Goal: Information Seeking & Learning: Learn about a topic

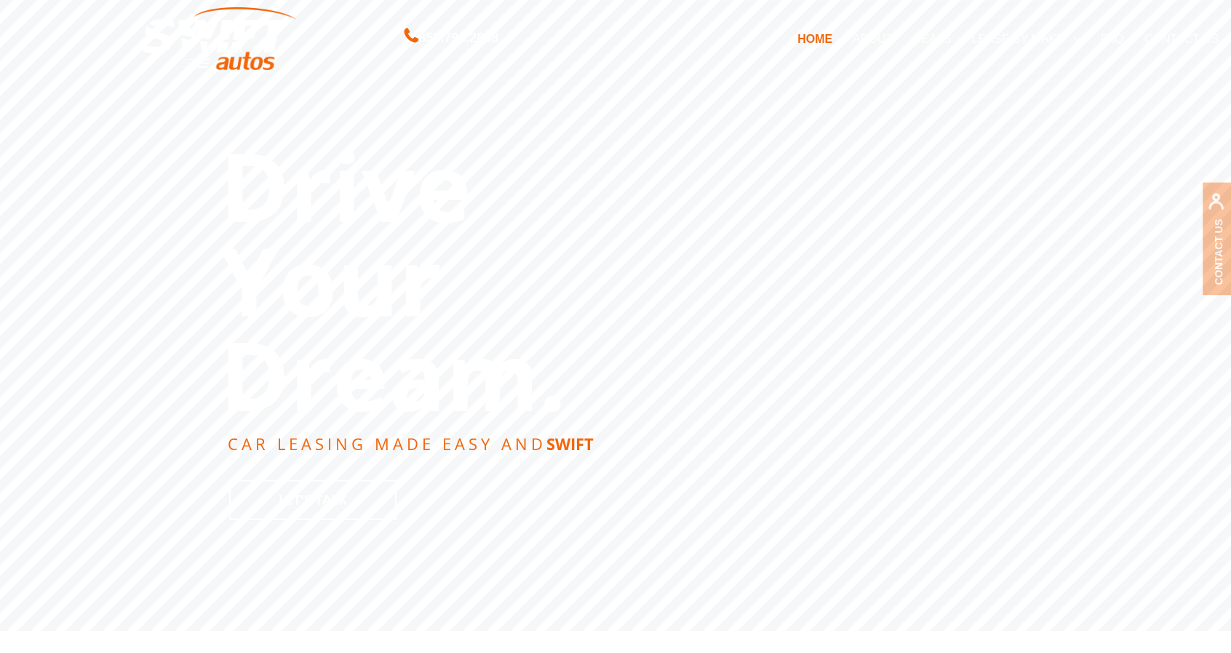
click at [936, 39] on link "DEALS" at bounding box center [932, 38] width 58 height 31
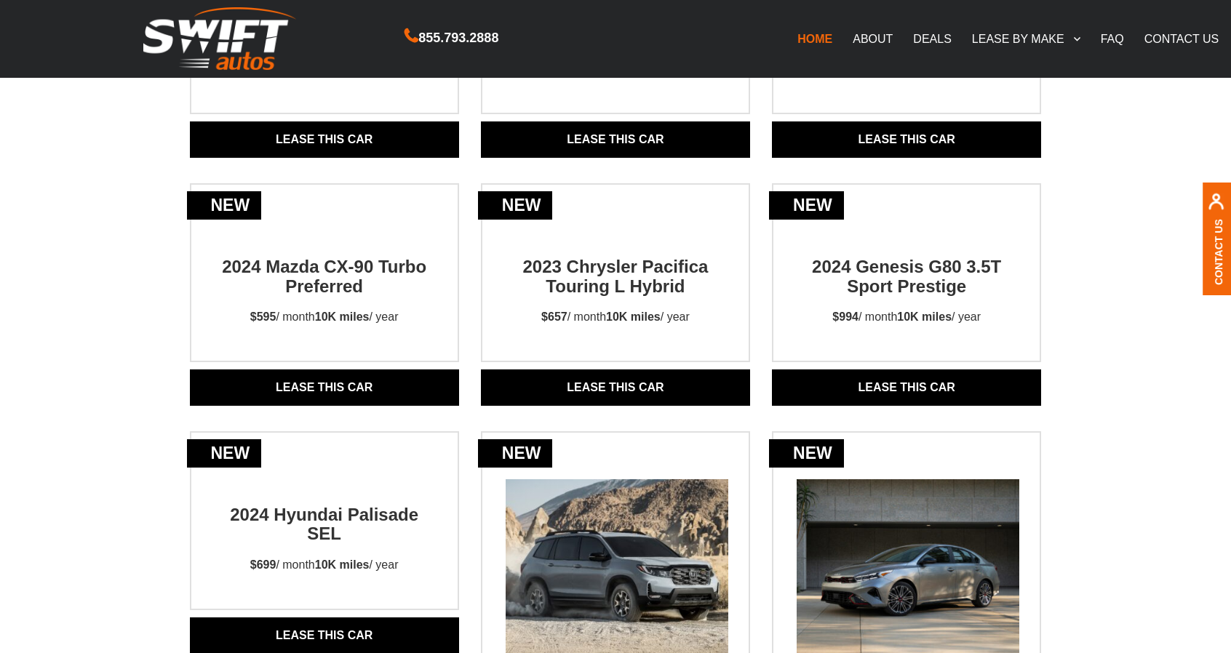
scroll to position [873, 0]
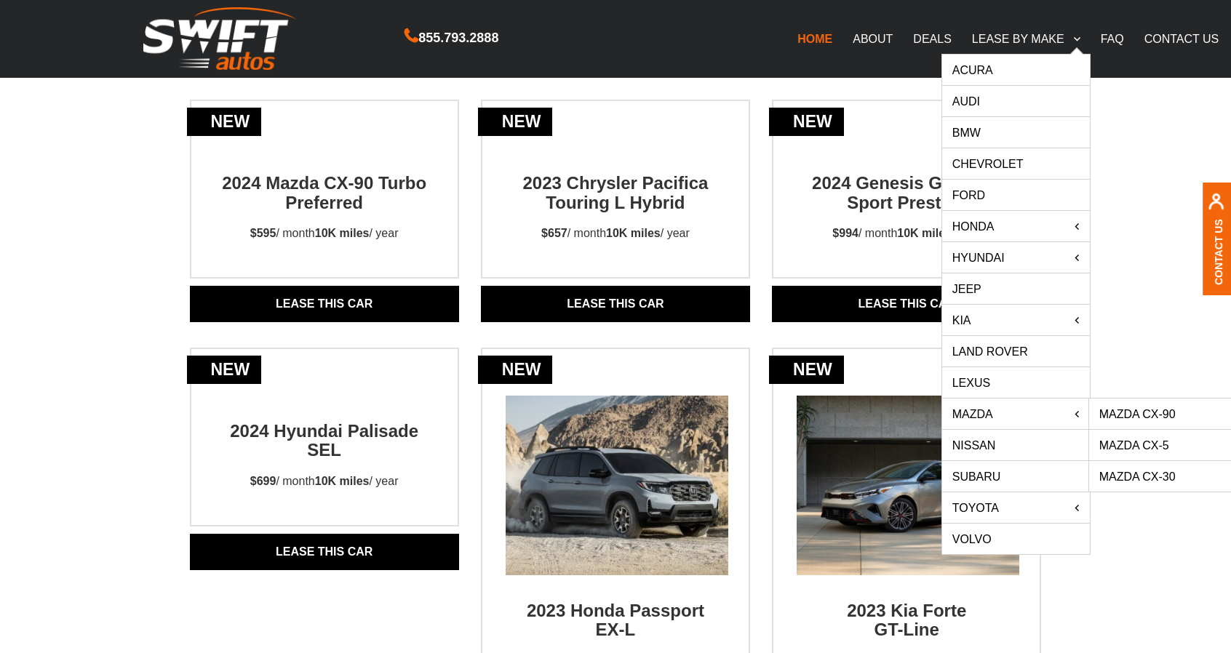
click at [1158, 441] on link "Mazda CX-5" at bounding box center [1163, 445] width 148 height 31
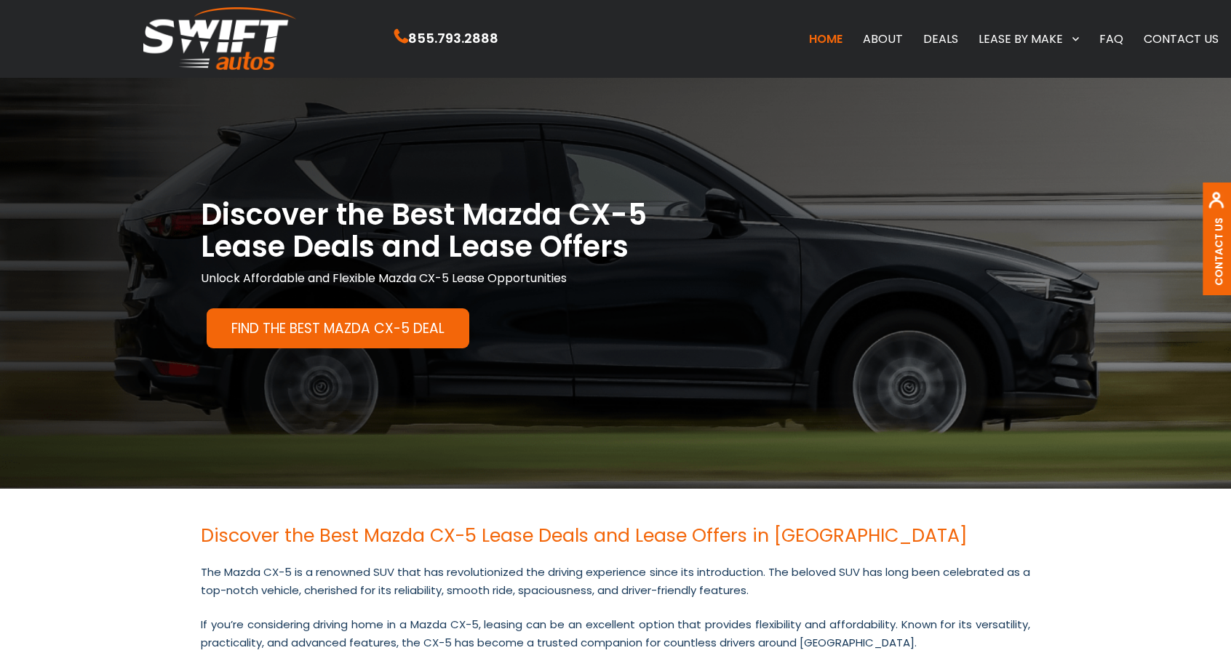
click at [950, 41] on link "DEALS" at bounding box center [940, 38] width 55 height 31
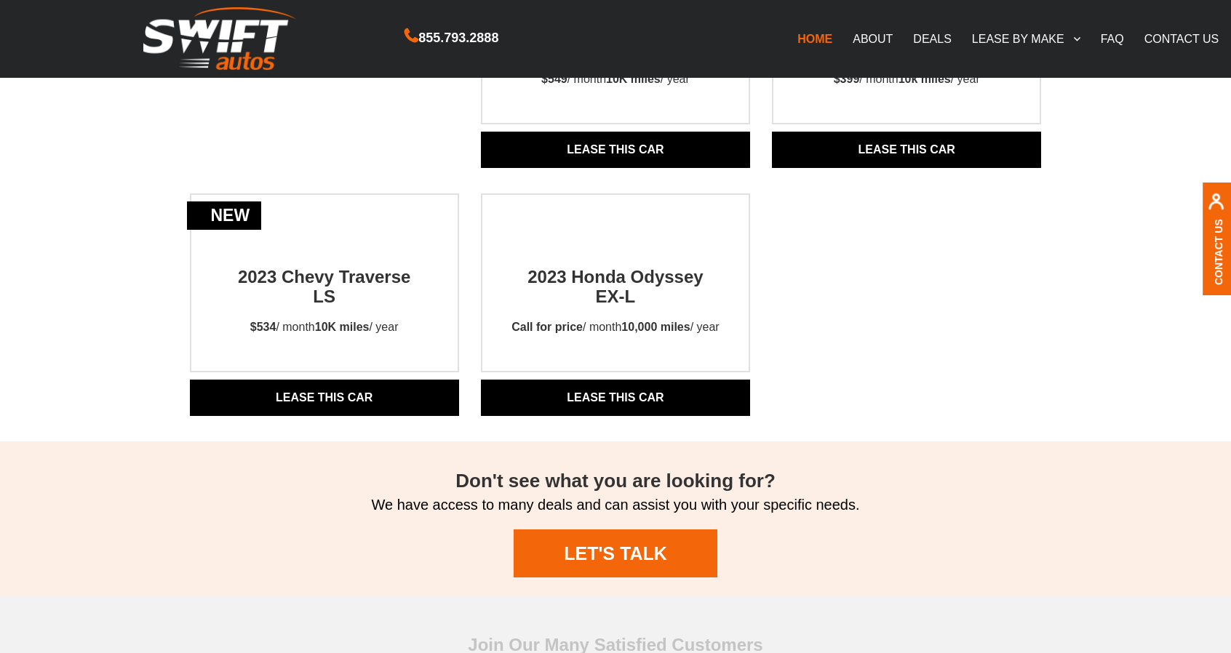
scroll to position [1455, 0]
